Goal: Find specific page/section: Find specific page/section

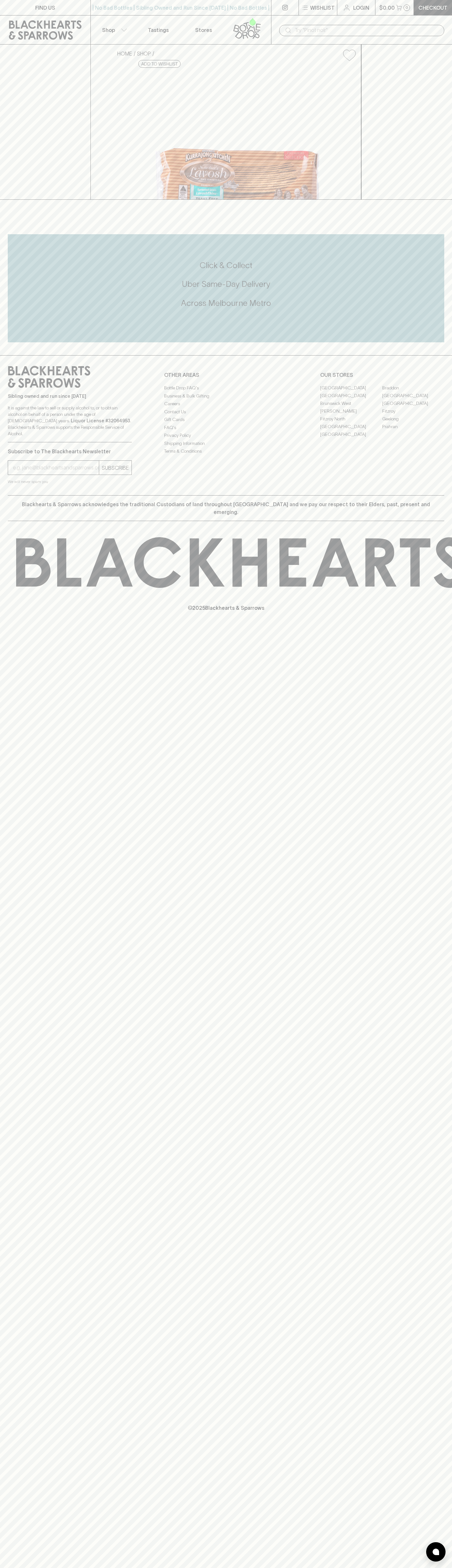
click at [351, 415] on link "[PERSON_NAME]" at bounding box center [351, 411] width 62 height 8
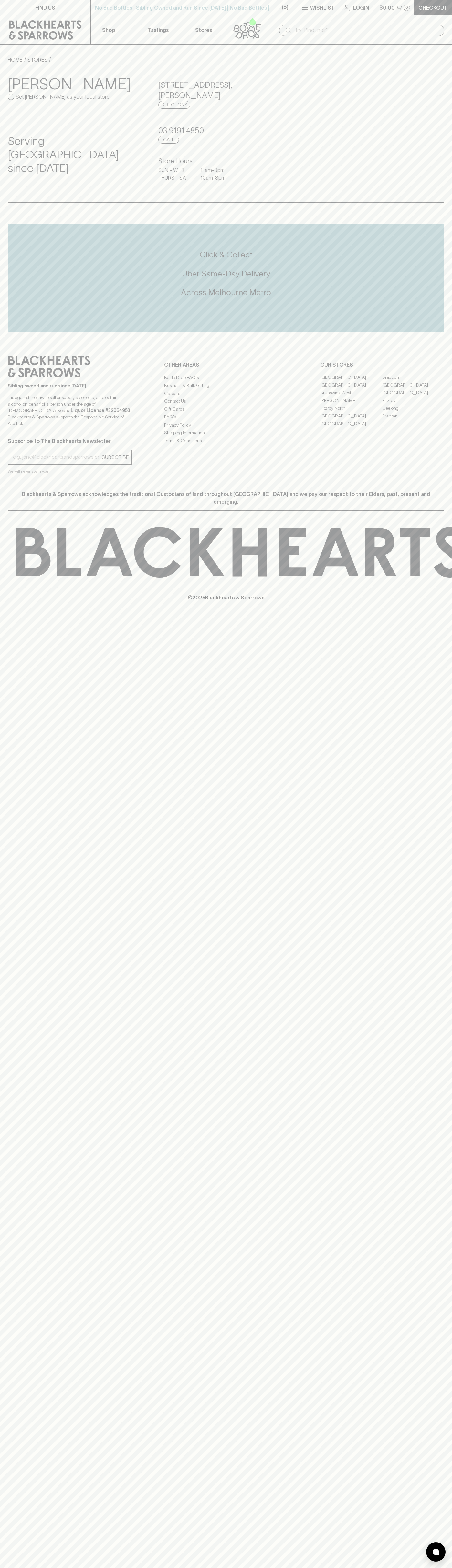
click at [99, 30] on button "Shop" at bounding box center [113, 29] width 45 height 29
click at [436, 1424] on div at bounding box center [226, 784] width 452 height 1568
click at [439, 1567] on html "FIND US | No Bad Bottles | Sibling Owned and Run Since 2006 | No Bad Bottles | …" at bounding box center [226, 784] width 452 height 1568
click at [21, 458] on div at bounding box center [226, 784] width 452 height 1568
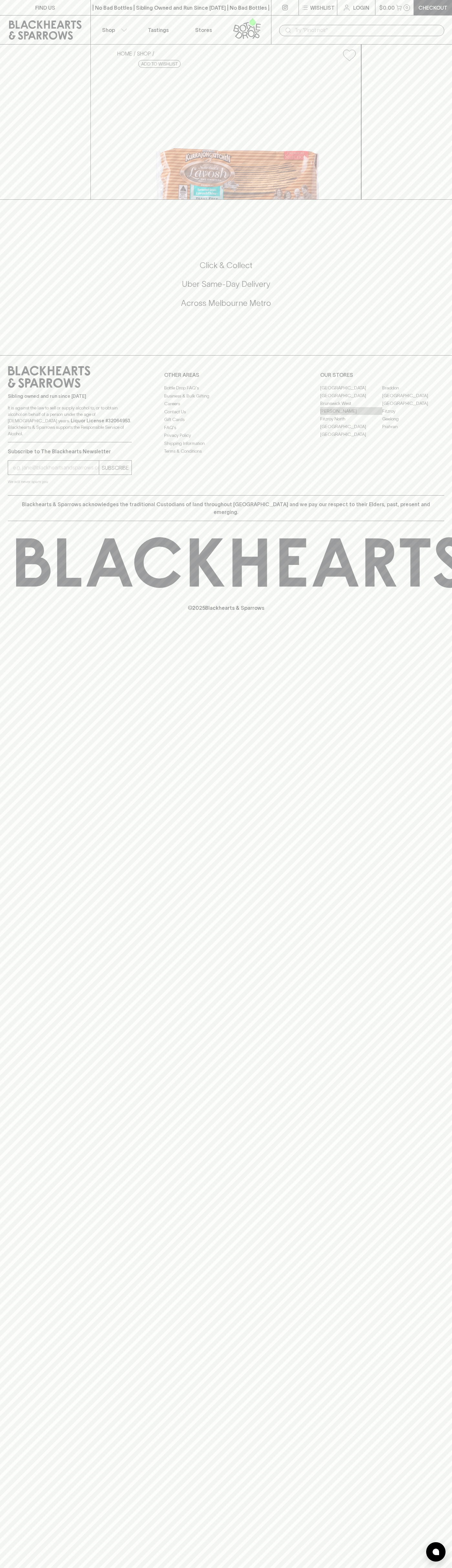
click at [351, 415] on link "[PERSON_NAME]" at bounding box center [351, 411] width 62 height 8
